Goal: Use online tool/utility: Utilize a website feature to perform a specific function

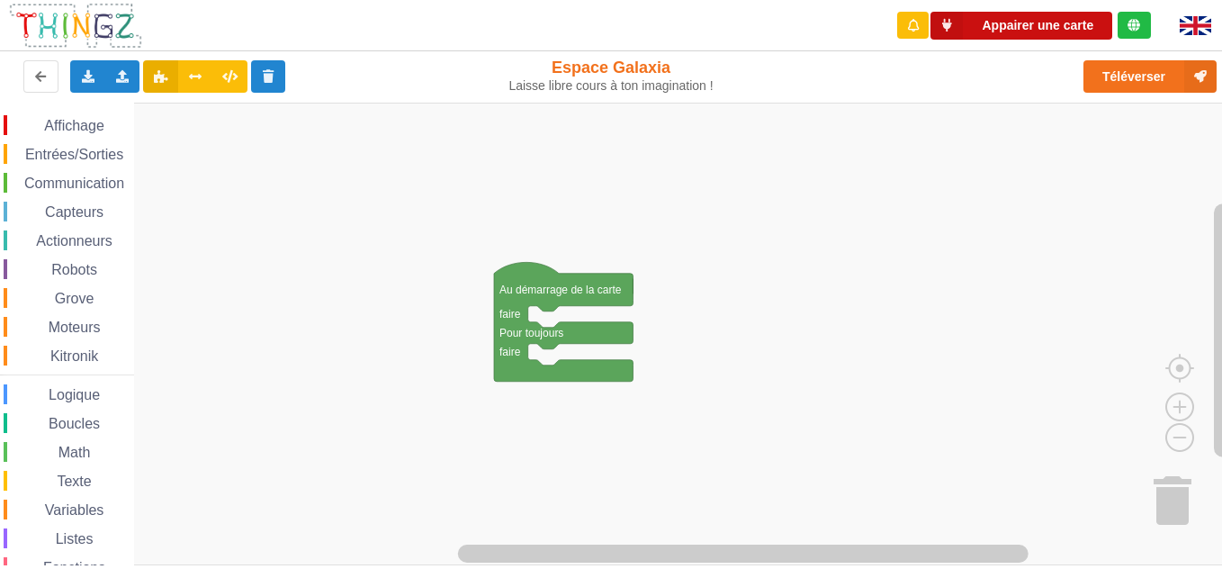
click at [923, 22] on button "Appairer une carte" at bounding box center [1022, 26] width 182 height 28
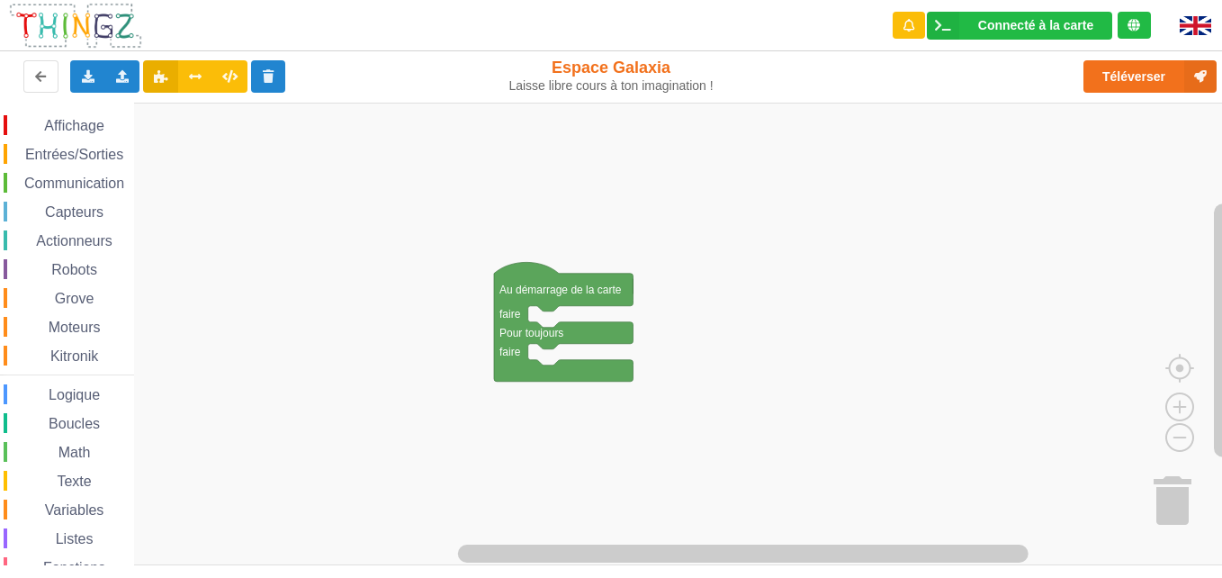
drag, startPoint x: 89, startPoint y: 166, endPoint x: 77, endPoint y: 152, distance: 17.9
click at [77, 152] on div "Affichage Entrées/Sorties Communication Capteurs Actionneurs Robots Grove Moteu…" at bounding box center [67, 370] width 134 height 510
click at [66, 136] on div "Affichage Entrées/Sorties Communication Capteurs Actionneurs Robots Grove Moteu…" at bounding box center [67, 370] width 134 height 510
click at [48, 125] on span "Affichage" at bounding box center [73, 125] width 65 height 15
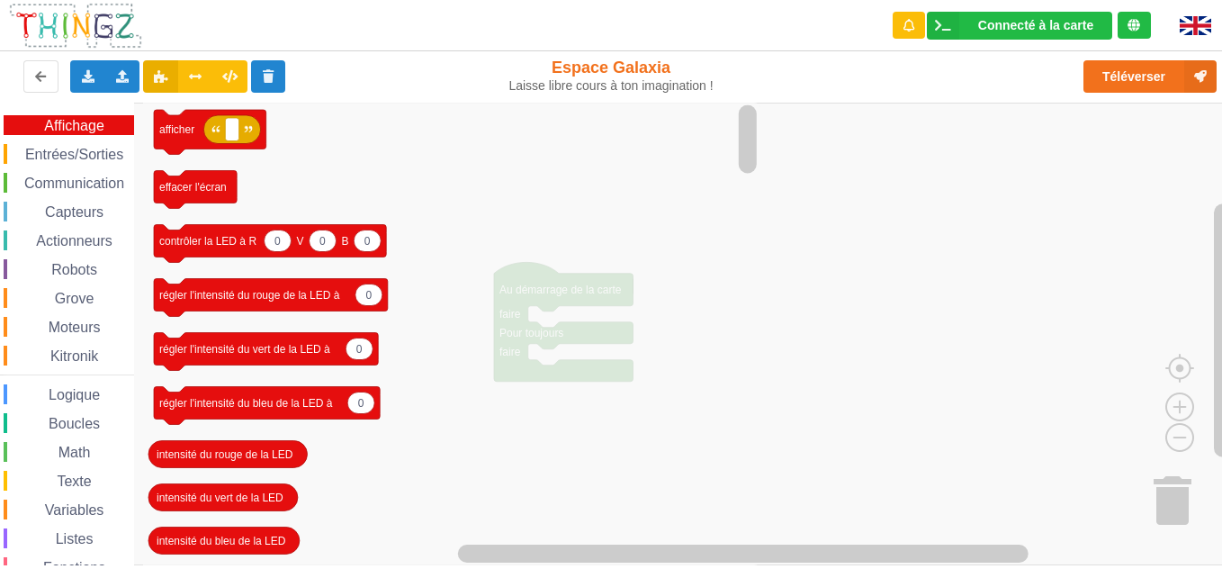
click at [68, 151] on span "Entrées/Sorties" at bounding box center [75, 154] width 104 height 15
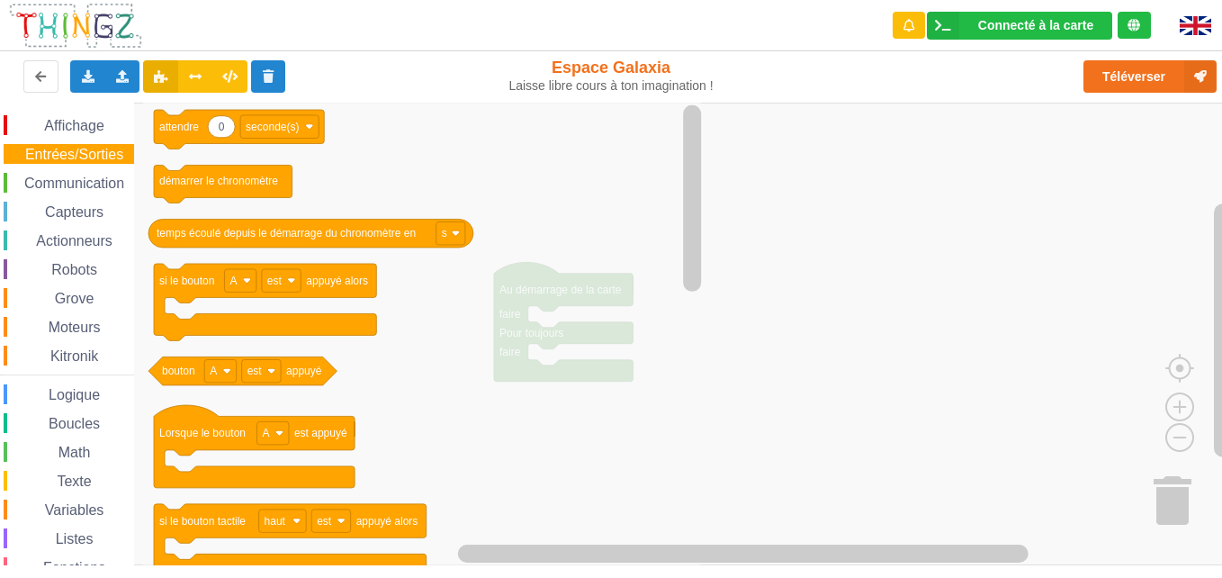
click at [88, 304] on span "Grove" at bounding box center [74, 298] width 45 height 15
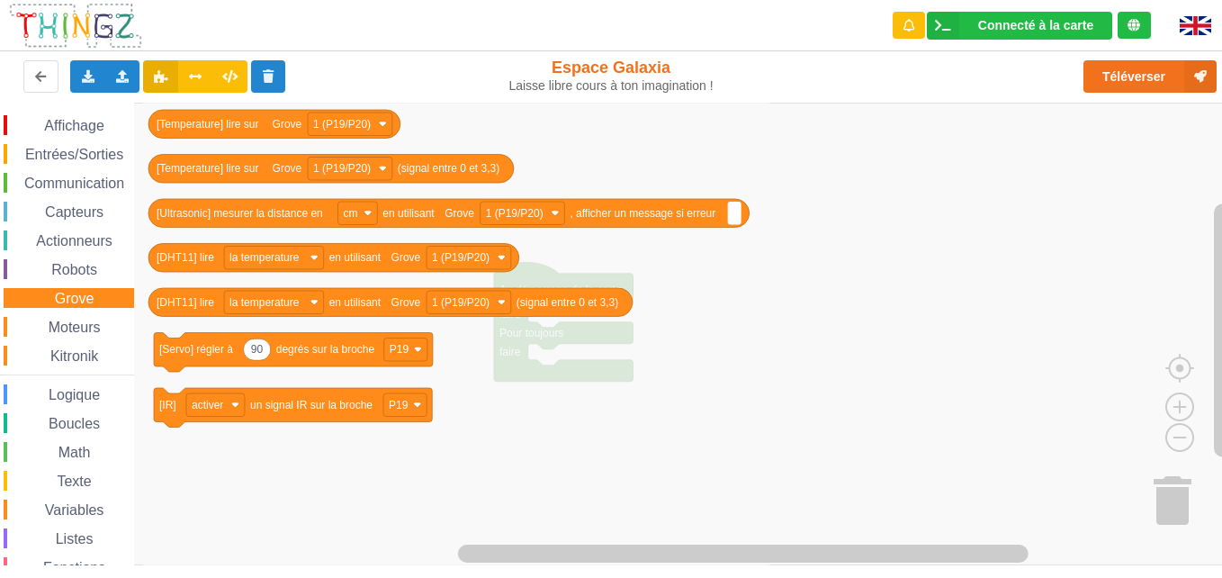
click at [112, 268] on div "Robots" at bounding box center [69, 269] width 131 height 20
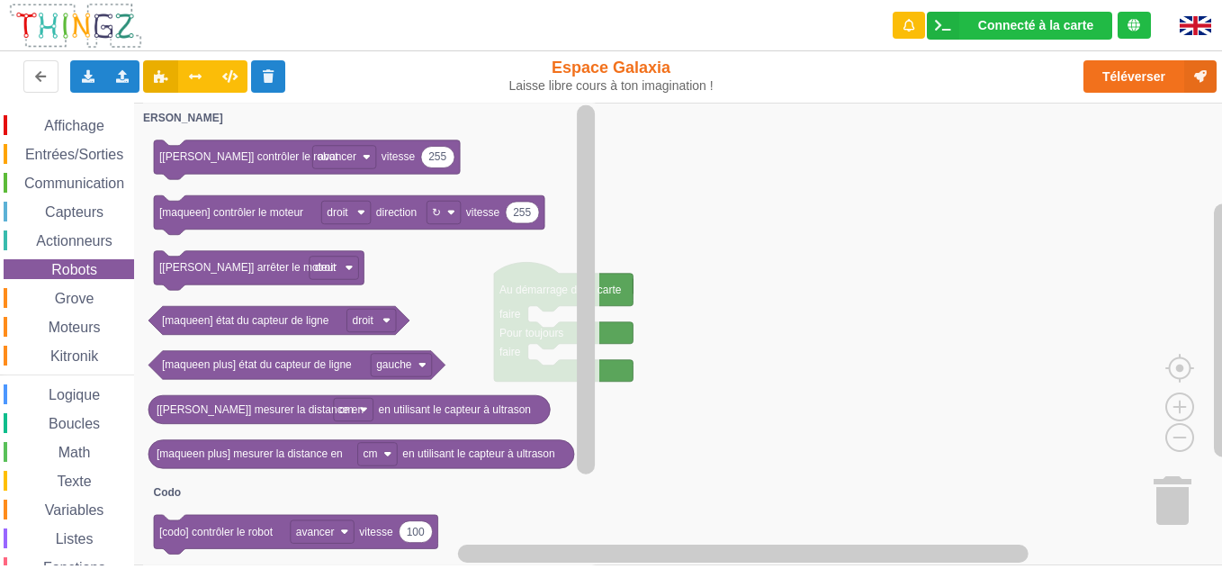
click at [102, 235] on span "Actionneurs" at bounding box center [74, 240] width 82 height 15
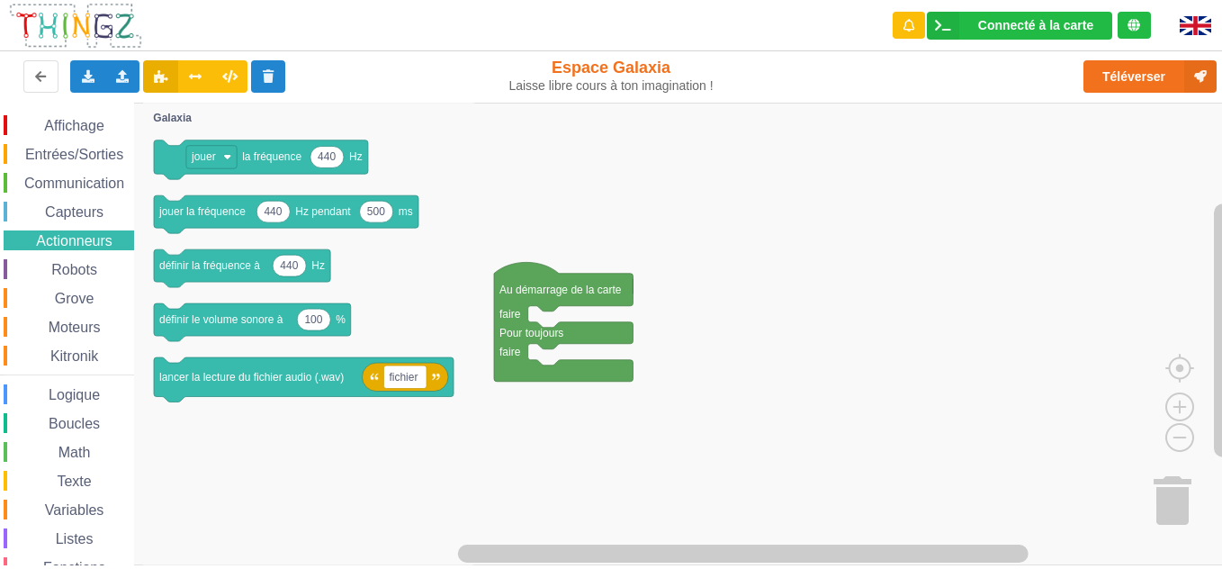
click at [95, 212] on span "Capteurs" at bounding box center [74, 211] width 64 height 15
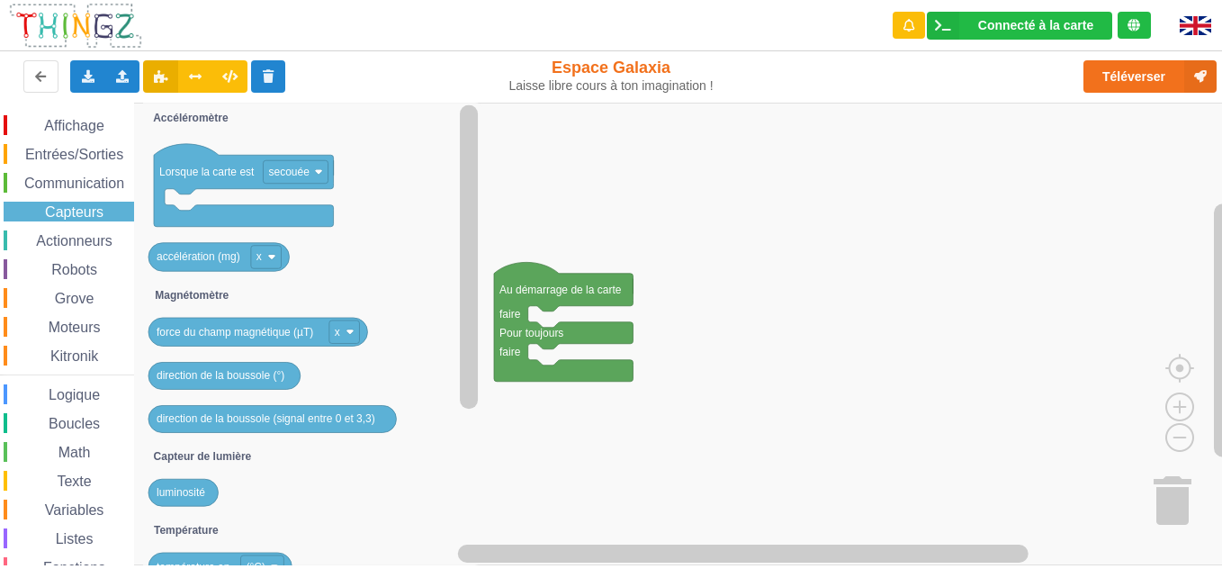
click at [86, 183] on span "Communication" at bounding box center [74, 183] width 105 height 15
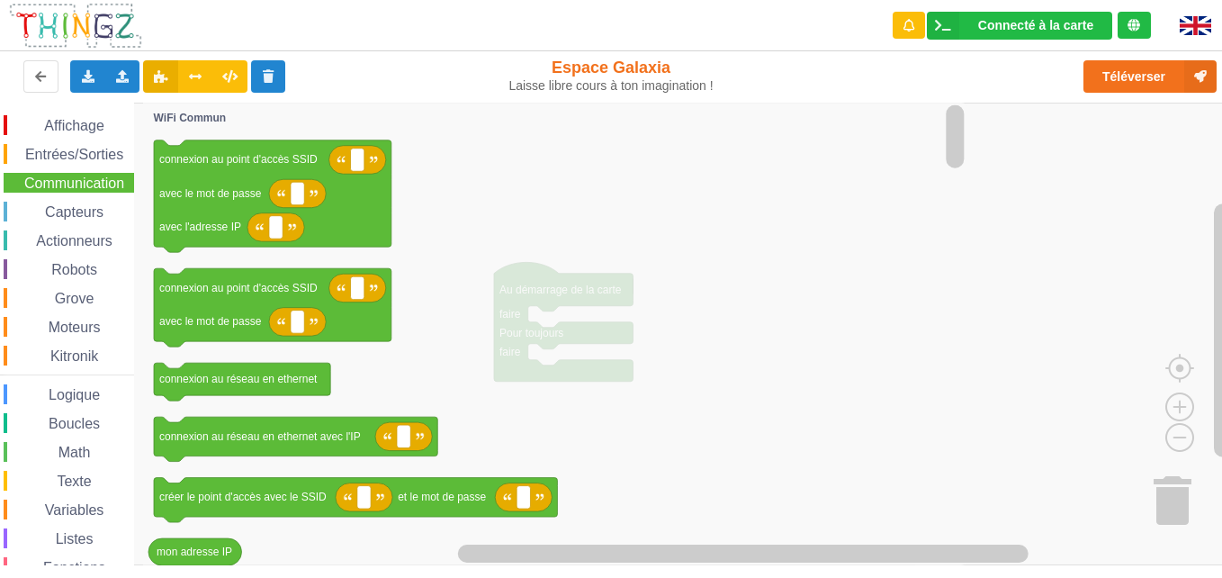
click at [86, 183] on span "Communication" at bounding box center [74, 183] width 105 height 15
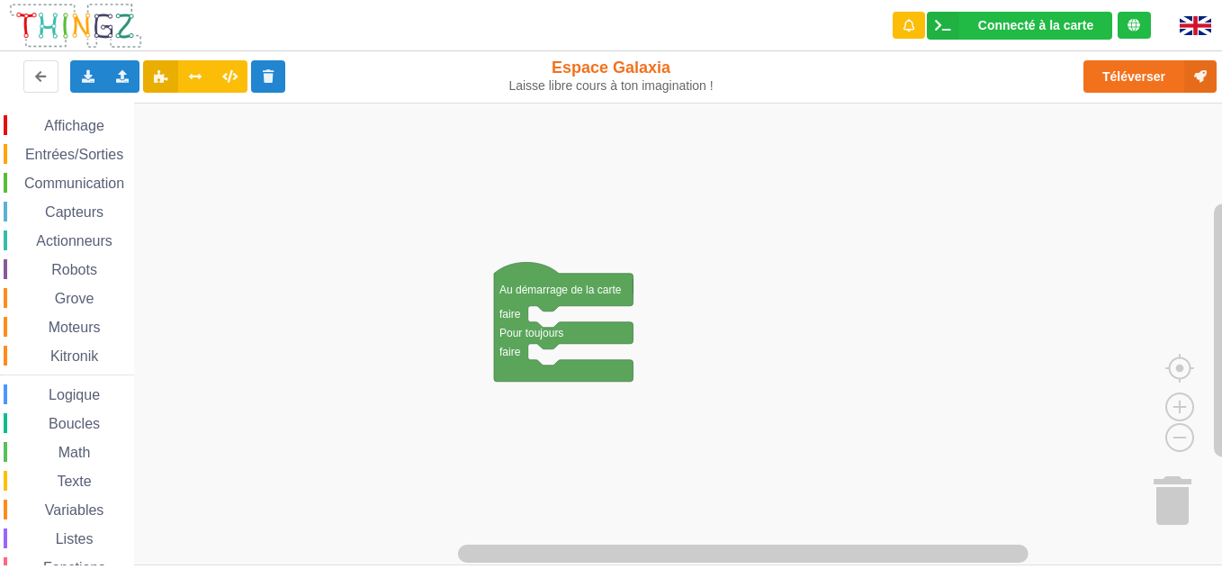
click at [59, 174] on div "Communication" at bounding box center [69, 183] width 131 height 20
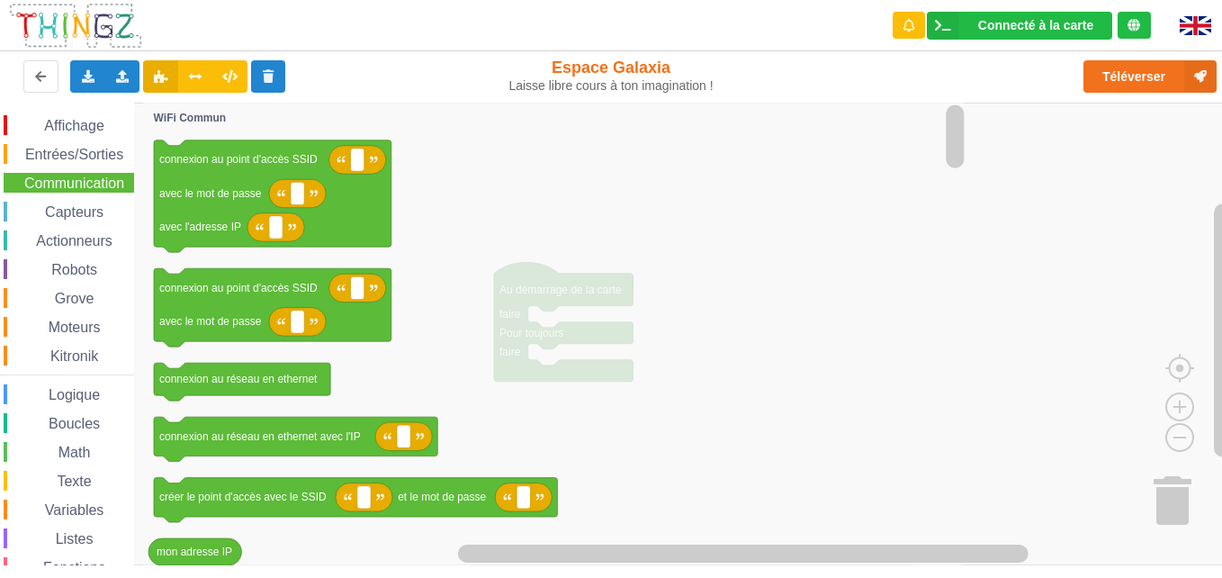
click at [615, 355] on icon "Espace de travail de Blocky" at bounding box center [555, 334] width 825 height 463
click at [275, 292] on text "connexion au point d'accès SSID" at bounding box center [238, 288] width 158 height 13
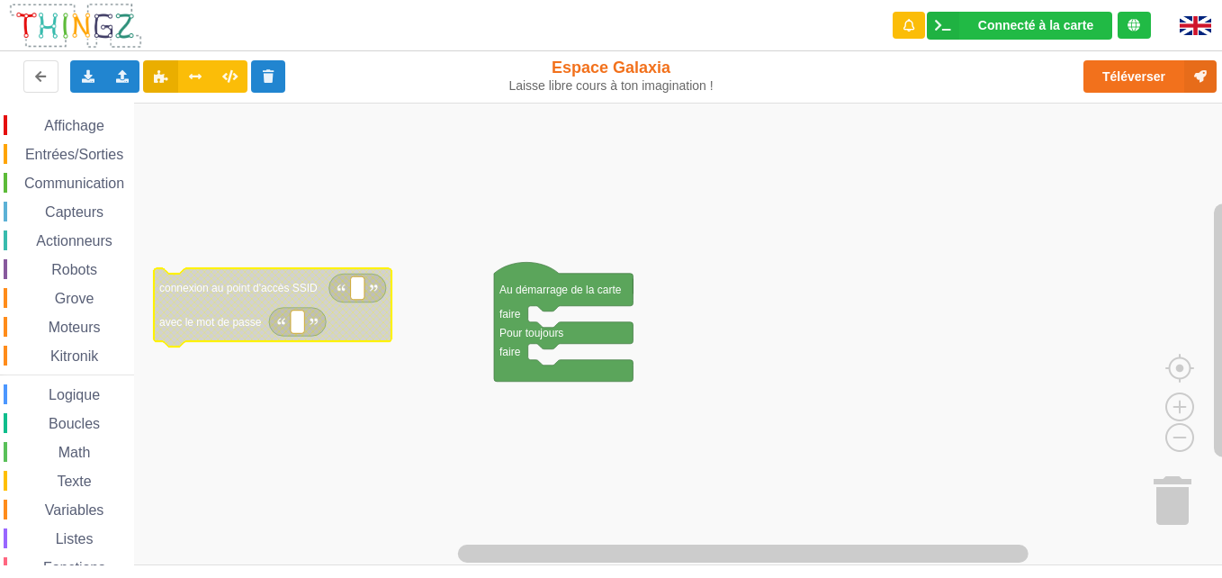
click at [293, 307] on icon "Espace de travail de Blocky" at bounding box center [273, 307] width 238 height 78
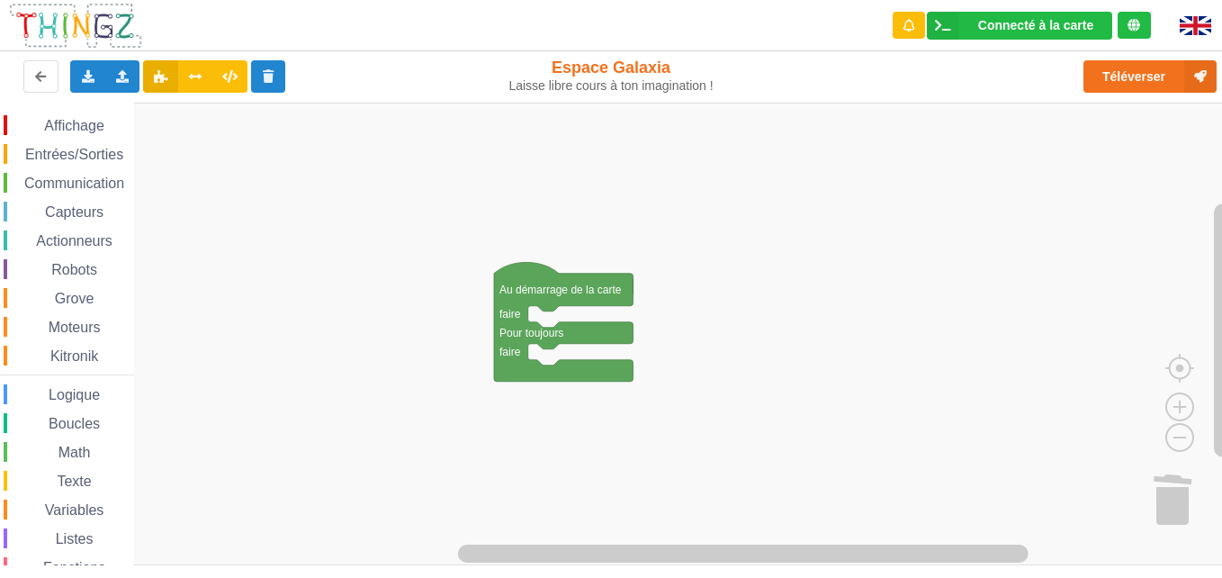
click at [49, 185] on span "Communication" at bounding box center [74, 183] width 105 height 15
click at [87, 207] on span "Capteurs" at bounding box center [74, 211] width 64 height 15
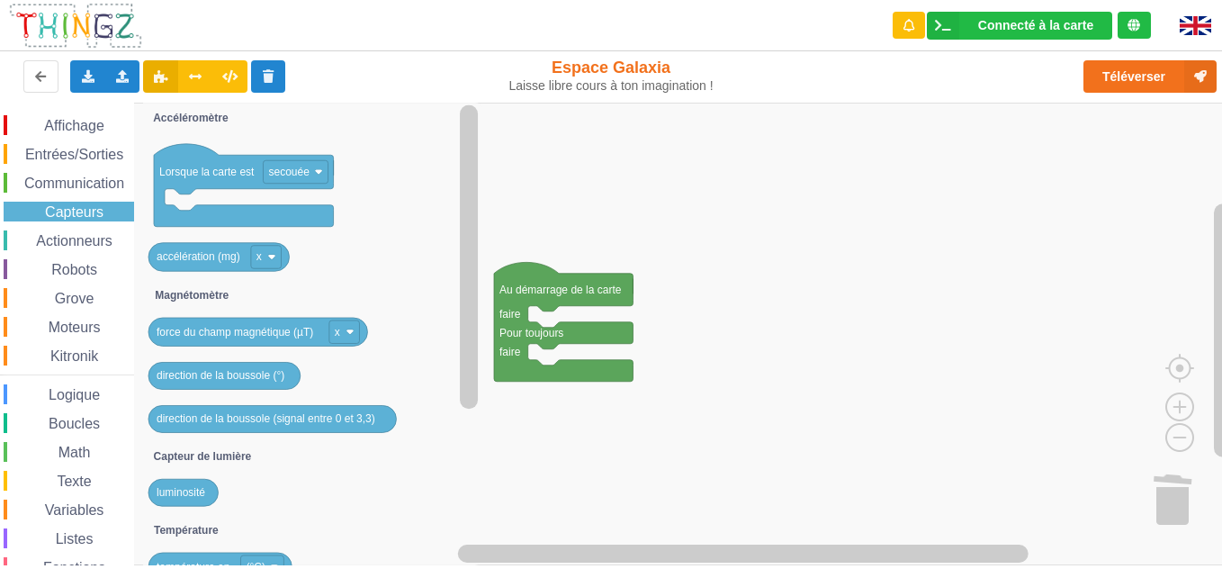
click at [84, 213] on span "Capteurs" at bounding box center [74, 211] width 64 height 15
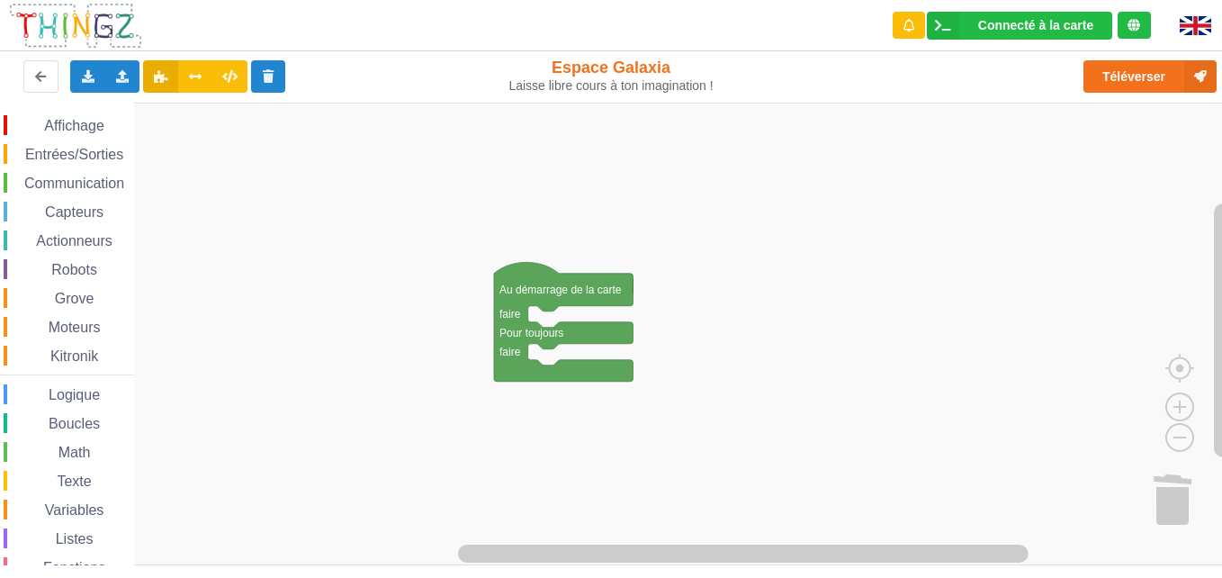
click at [96, 188] on span "Communication" at bounding box center [74, 183] width 105 height 15
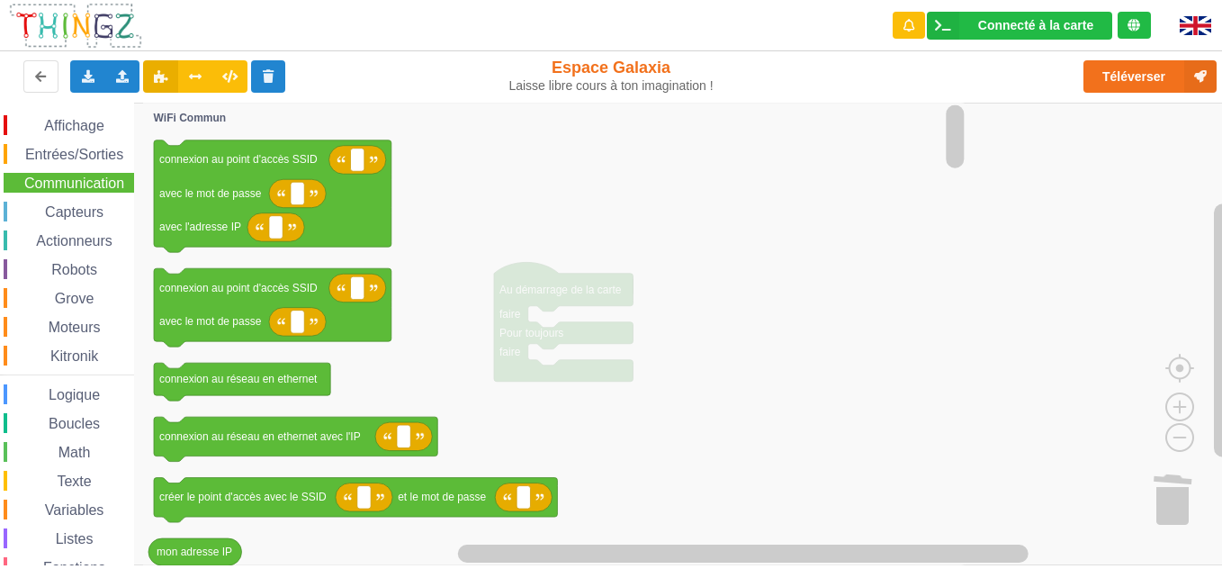
click at [87, 188] on span "Communication" at bounding box center [74, 183] width 105 height 15
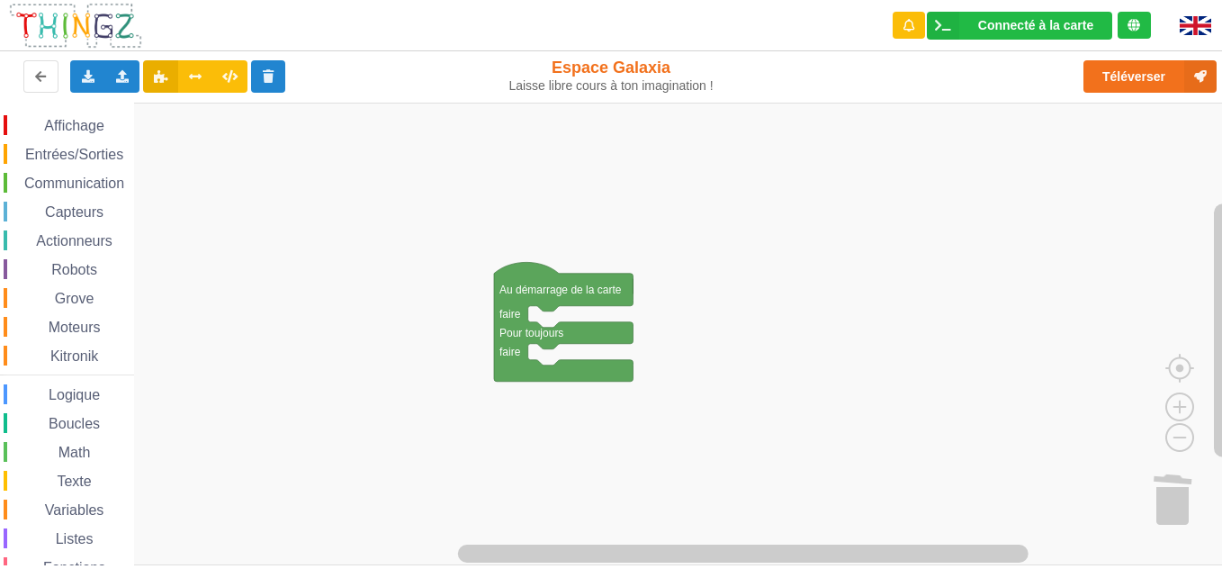
click at [116, 205] on div "Capteurs" at bounding box center [69, 212] width 131 height 20
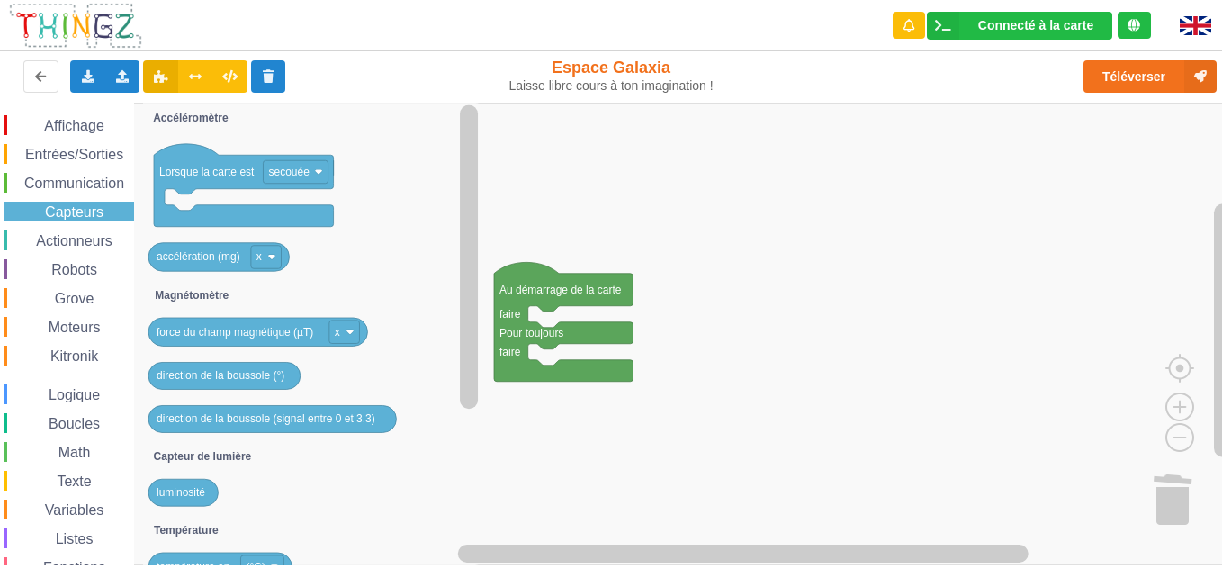
click at [126, 185] on span "Communication" at bounding box center [74, 183] width 105 height 15
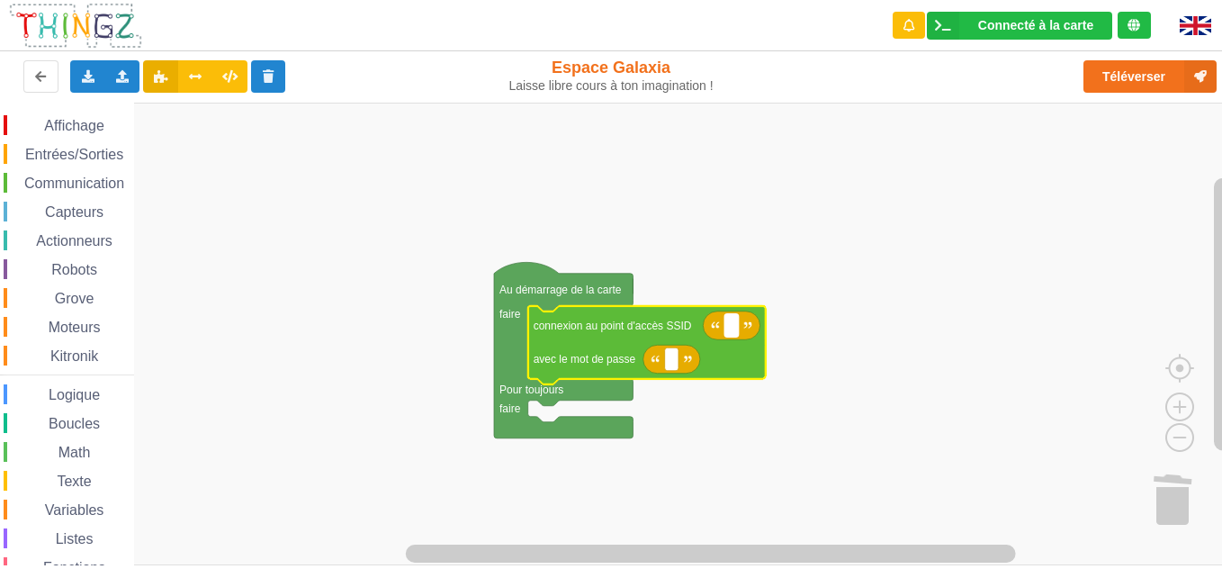
click at [734, 329] on rect "Espace de travail de Blocky" at bounding box center [732, 325] width 14 height 23
click at [734, 329] on input "technoa" at bounding box center [750, 325] width 51 height 23
click at [773, 329] on input "technoa" at bounding box center [750, 325] width 51 height 23
type input "technoa5"
click at [672, 364] on text "Espace de travail de Blocky" at bounding box center [672, 359] width 3 height 13
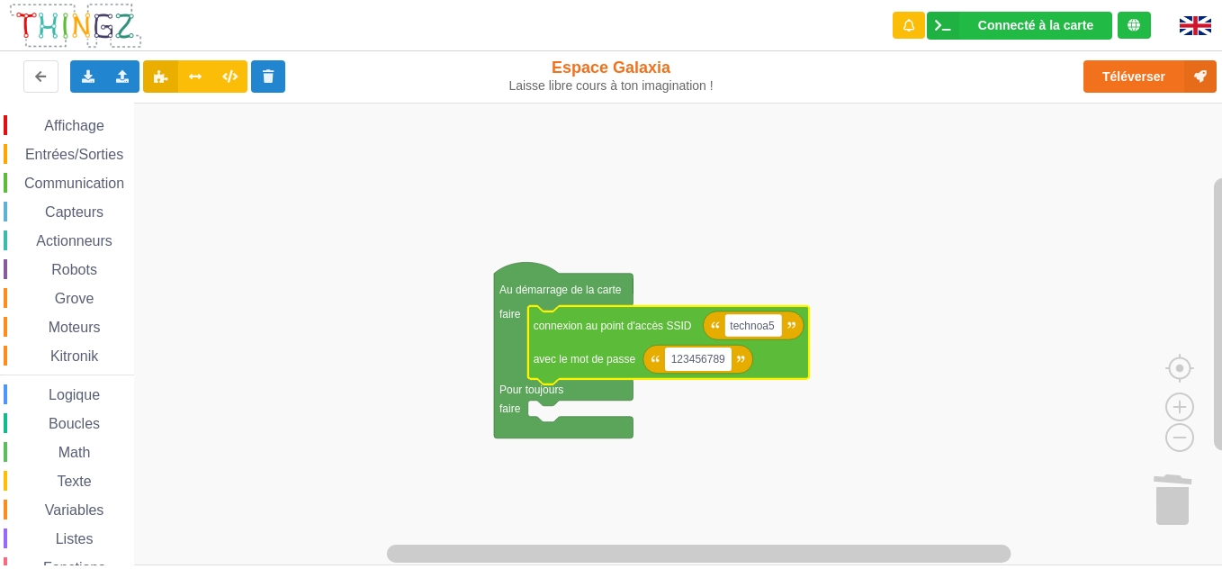
type input "1234567890"
click at [50, 194] on div "Affichage Entrées/Sorties Communication Capteurs Actionneurs Robots Grove Moteu…" at bounding box center [67, 370] width 134 height 510
click at [55, 188] on span "Communication" at bounding box center [74, 183] width 105 height 15
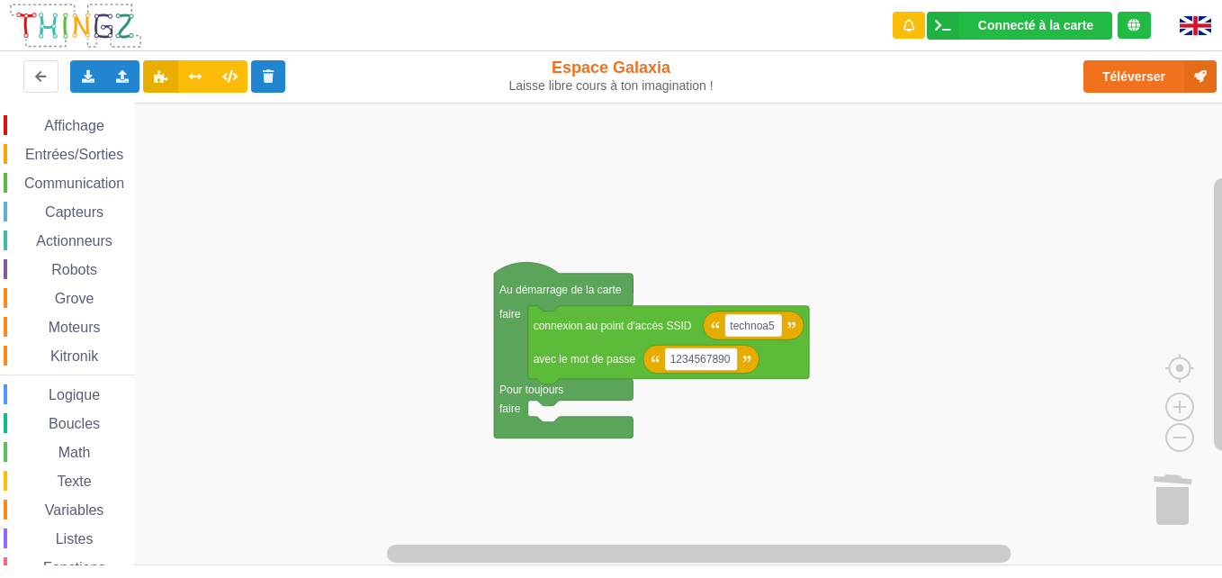
click at [37, 181] on span "Communication" at bounding box center [74, 183] width 105 height 15
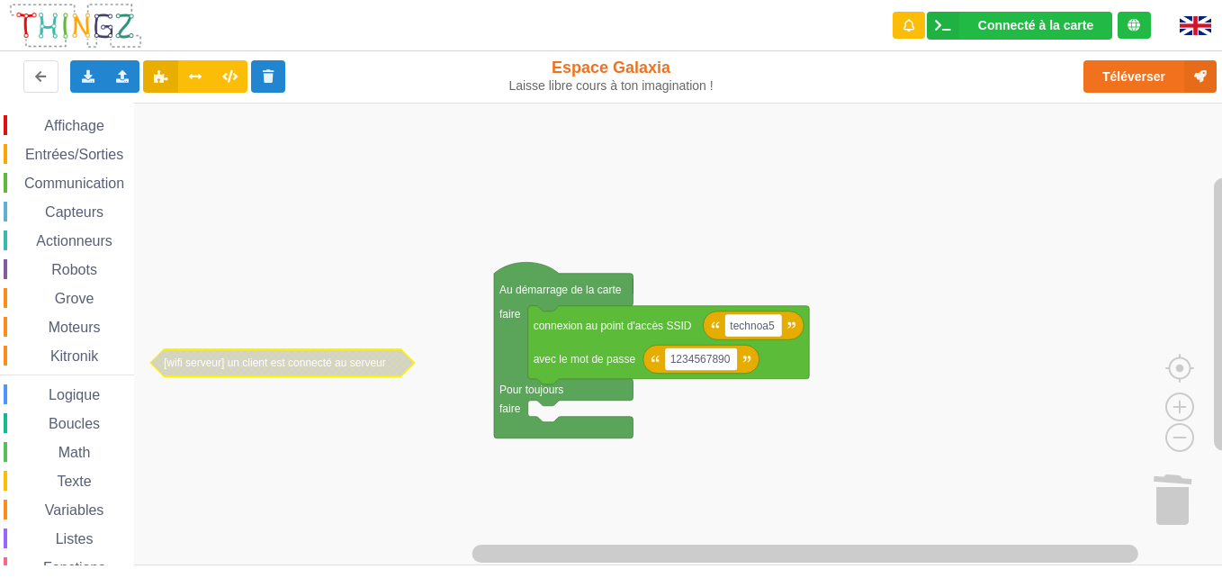
click at [203, 364] on text "[wifi serveur] un client est connecté au serveur" at bounding box center [275, 362] width 222 height 13
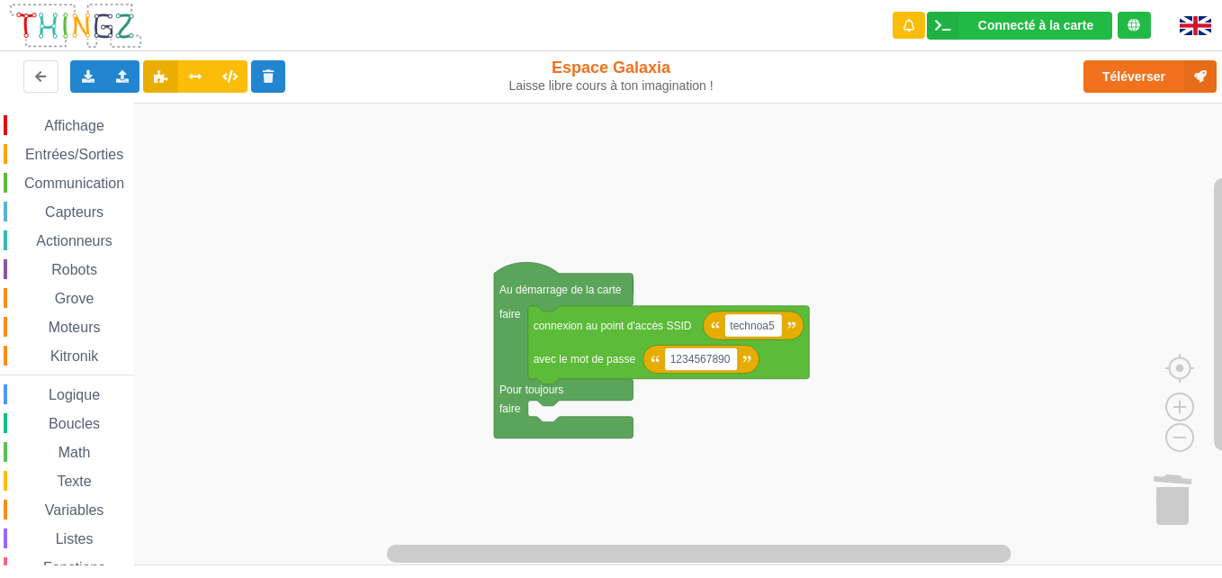
click at [63, 191] on div "Communication" at bounding box center [69, 183] width 131 height 20
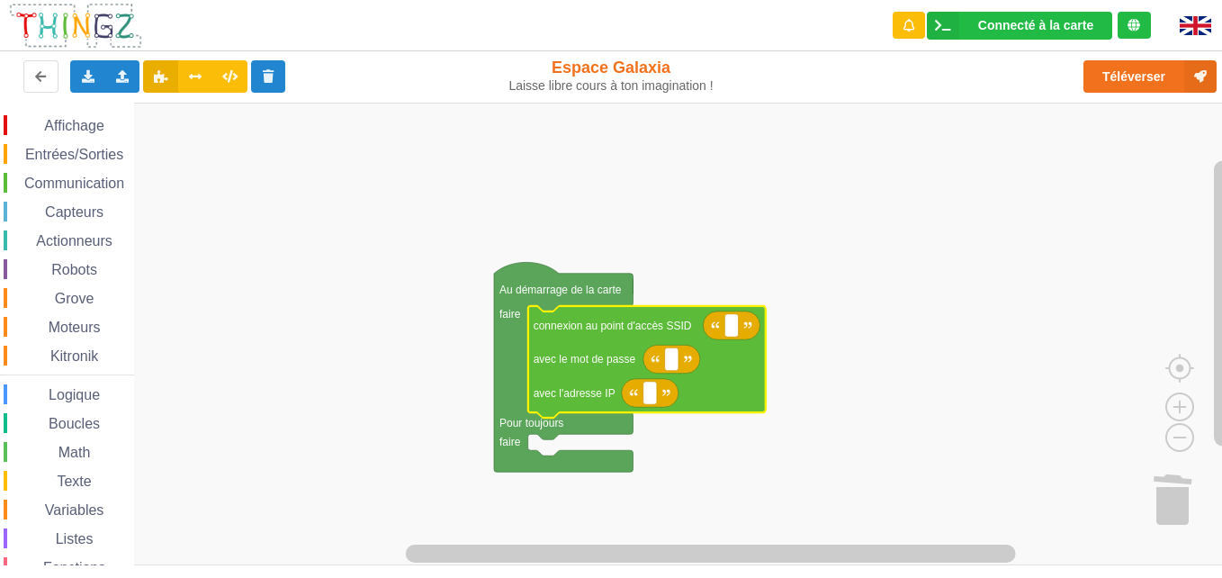
click at [740, 335] on icon "Espace de travail de Blocky" at bounding box center [731, 325] width 57 height 29
type input "T"
type input "technoa5"
click at [673, 374] on icon "Espace de travail de Blocky" at bounding box center [669, 362] width 282 height 113
click at [665, 361] on rect "Espace de travail de Blocky" at bounding box center [672, 358] width 14 height 23
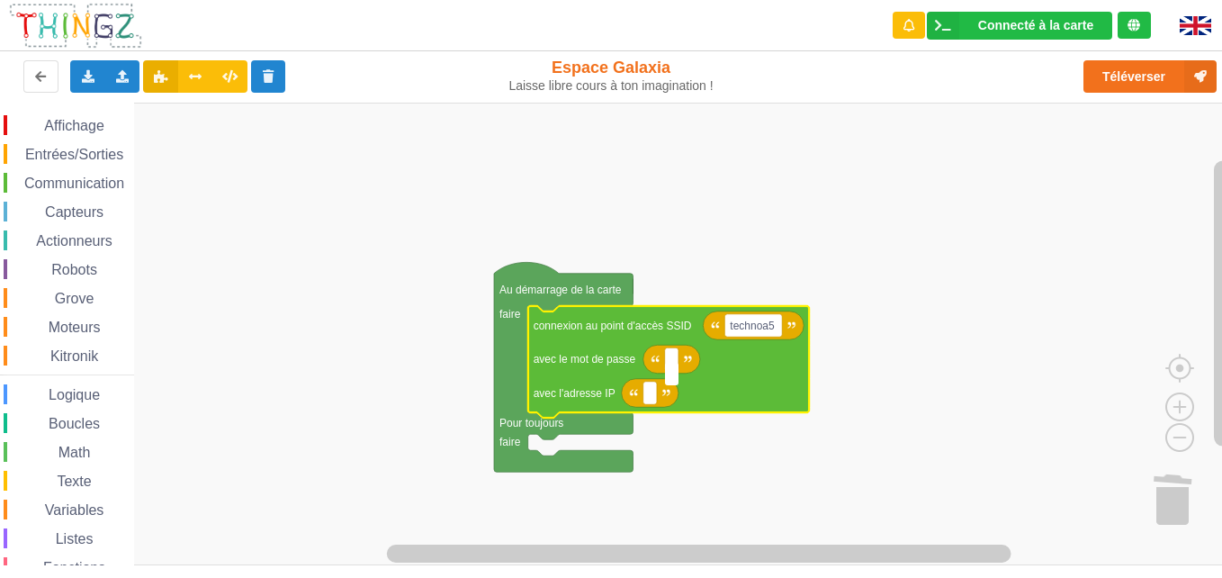
type input "&"
type input "1234567890"
type input "&"
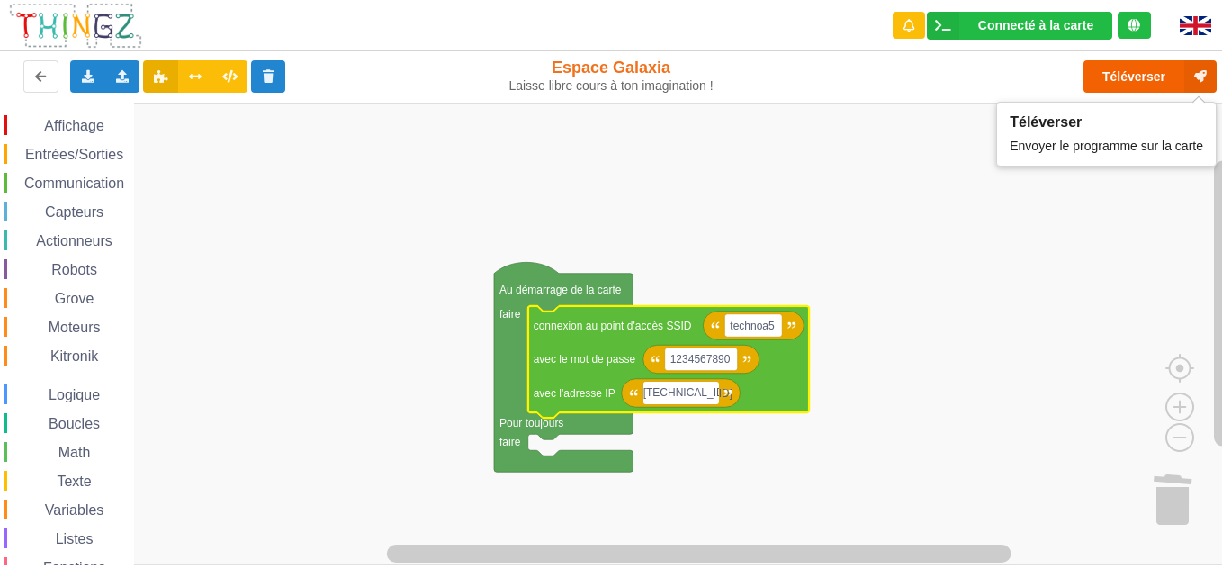
type input "[TECHNICAL_ID]"
click at [923, 63] on button "Téléverser" at bounding box center [1150, 76] width 133 height 32
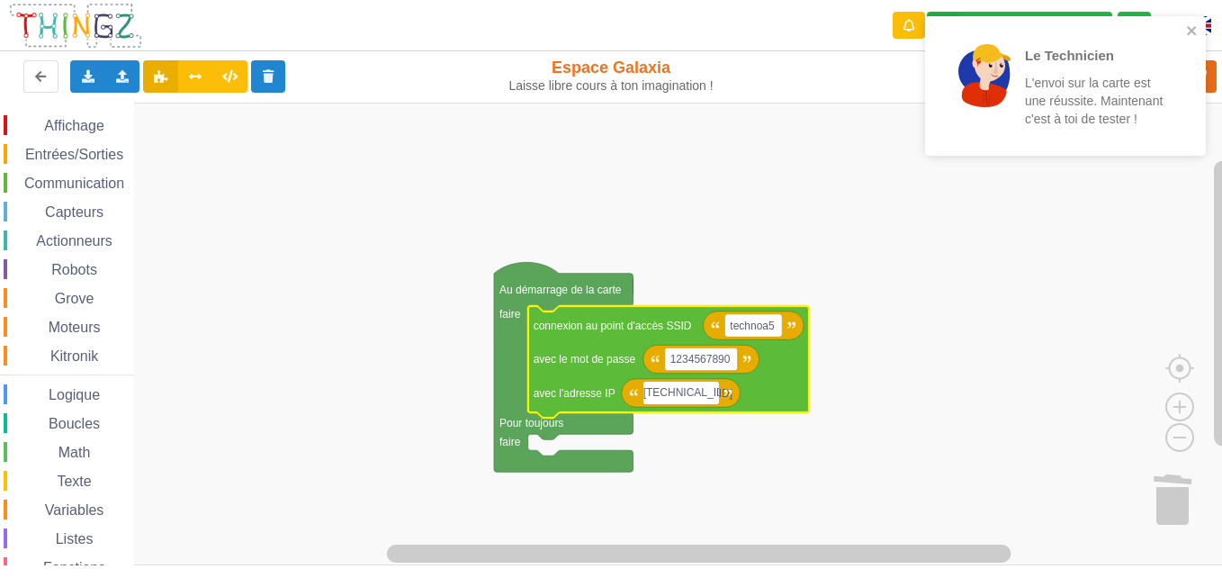
click at [923, 18] on div "Le Technicien L'envoi sur la carte est une réussite. Maintenant c'est à toi de …" at bounding box center [1065, 86] width 281 height 140
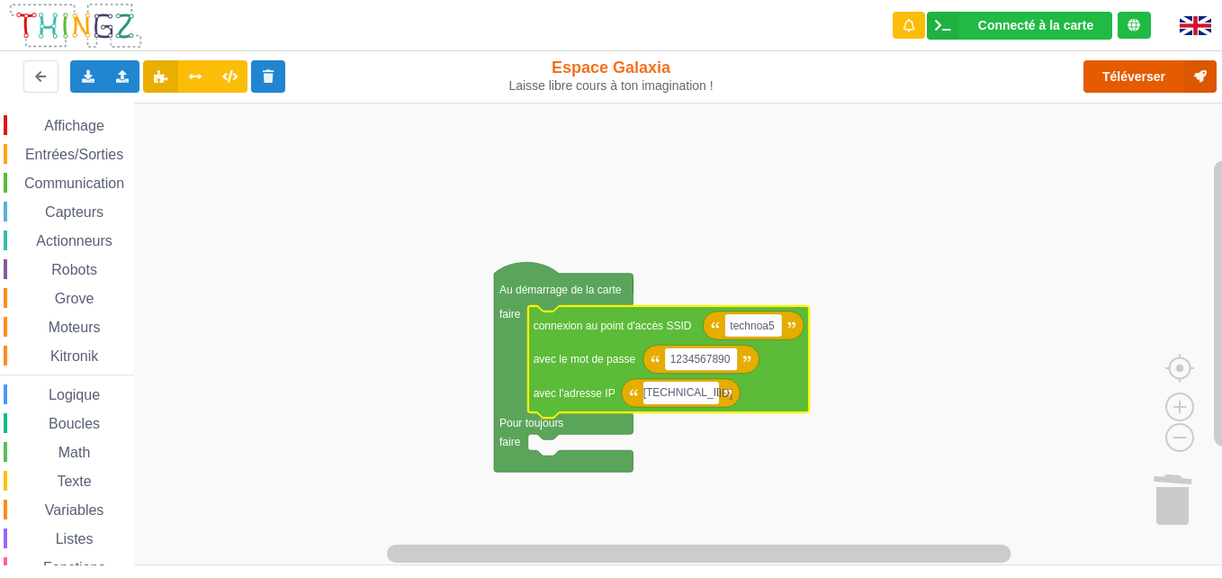
click at [923, 76] on icon at bounding box center [1200, 76] width 32 height 32
